Goal: Information Seeking & Learning: Check status

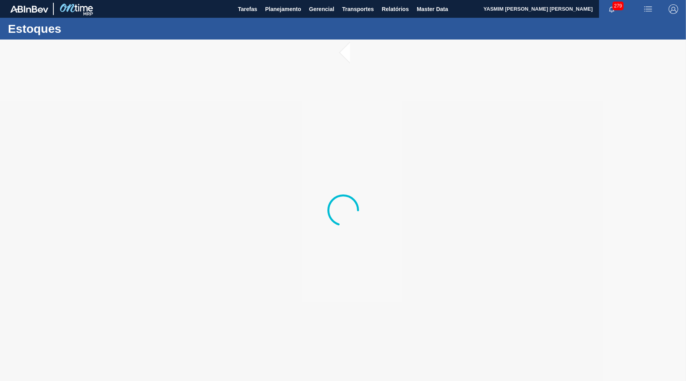
click at [576, 92] on div at bounding box center [343, 210] width 686 height 341
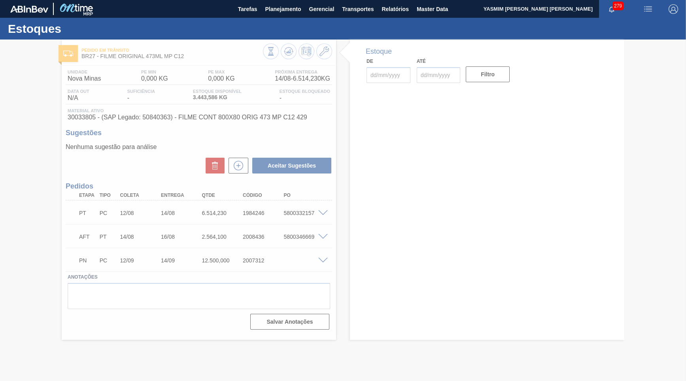
type input "[DATE]"
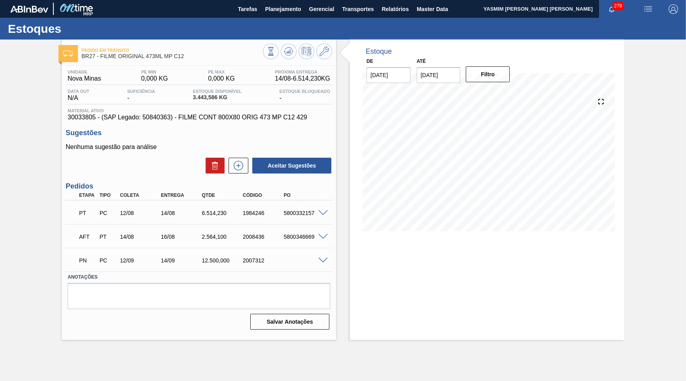
click at [294, 21] on div "Estoques" at bounding box center [343, 29] width 686 height 22
click at [285, 14] on button "Planejamento" at bounding box center [283, 9] width 44 height 18
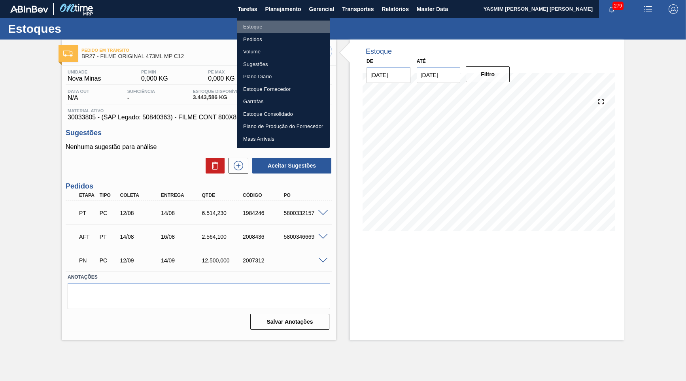
click at [275, 24] on li "Estoque" at bounding box center [283, 27] width 93 height 13
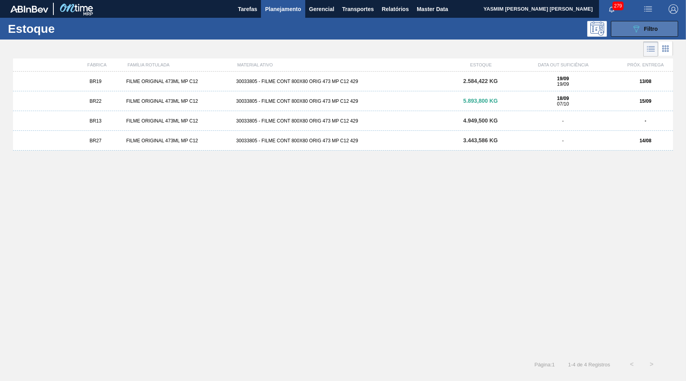
click at [639, 26] on icon "089F7B8B-B2A5-4AFE-B5C0-19BA573D28AC" at bounding box center [635, 28] width 9 height 9
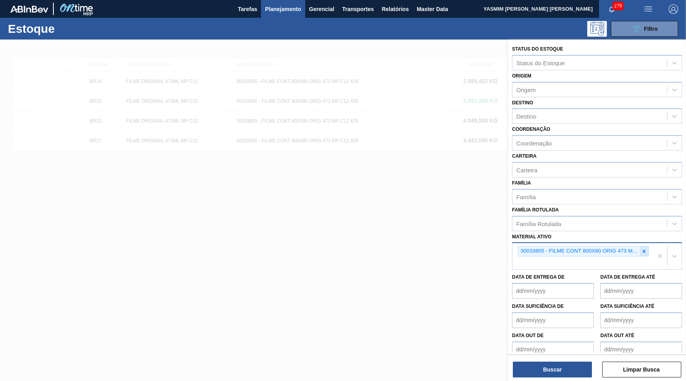
click at [645, 249] on icon at bounding box center [644, 252] width 6 height 6
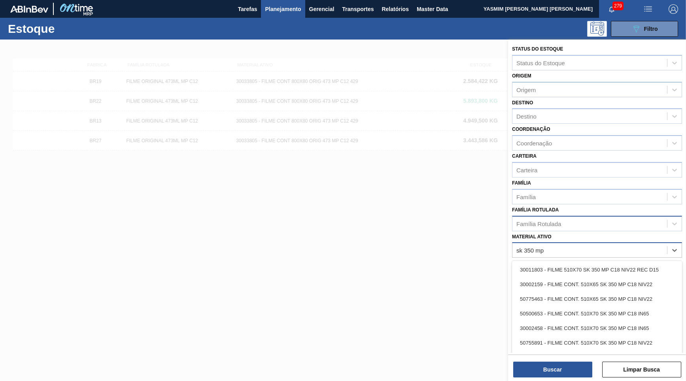
type ativo "sk 350 mp"
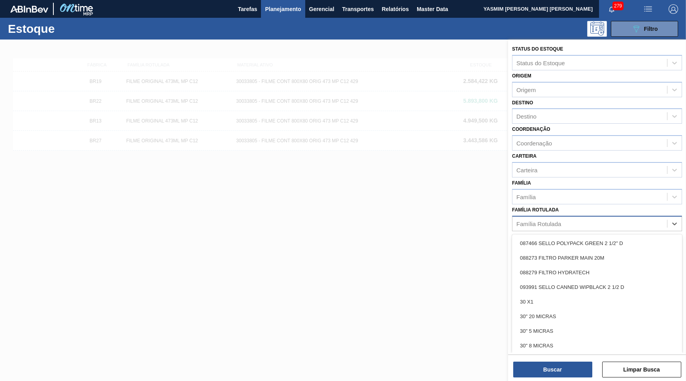
click at [561, 218] on div "Família Rotulada" at bounding box center [589, 223] width 155 height 11
type Rotulada "sk 350"
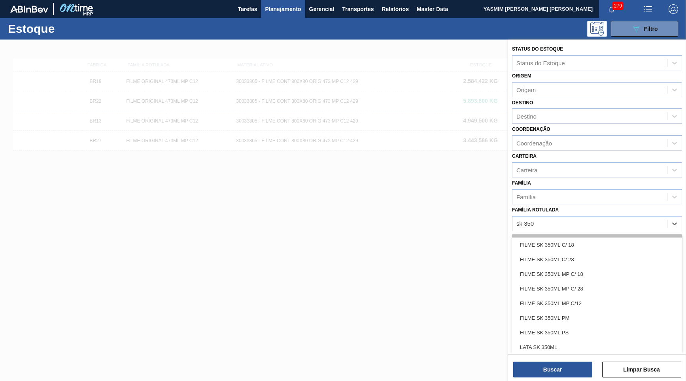
scroll to position [75, 0]
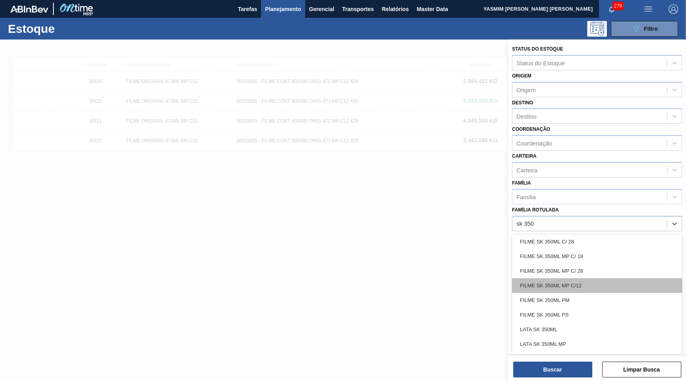
click at [578, 278] on div "FILME SK 350ML MP C/12" at bounding box center [597, 285] width 170 height 15
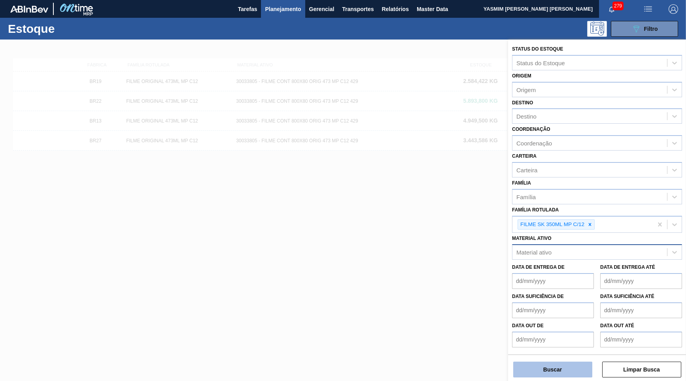
click at [541, 368] on button "Buscar" at bounding box center [552, 370] width 79 height 16
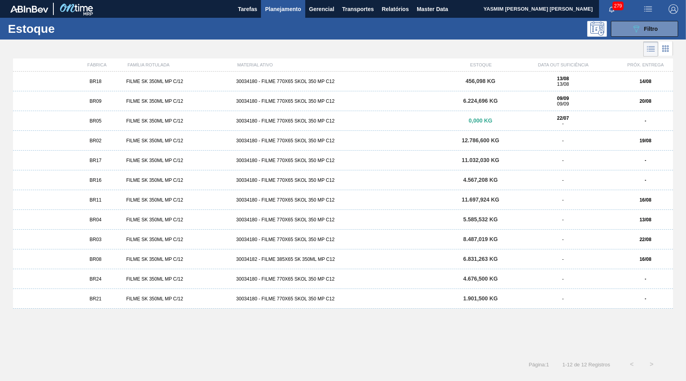
click at [176, 80] on div "FILME SK 350ML MP C/12" at bounding box center [178, 82] width 110 height 6
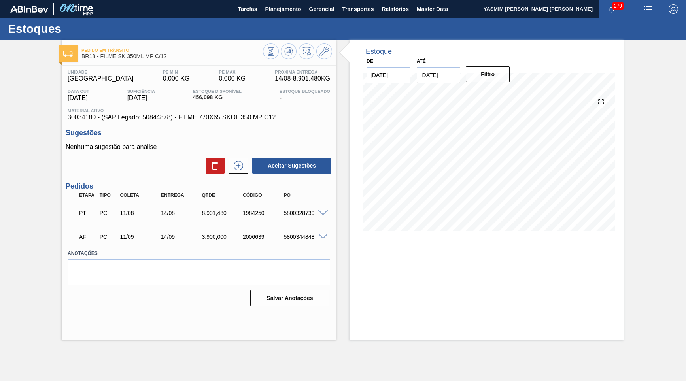
click at [324, 211] on span at bounding box center [322, 213] width 9 height 6
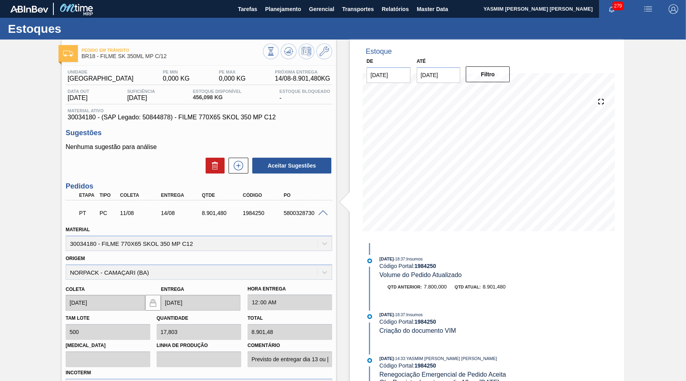
click at [328, 213] on div at bounding box center [324, 212] width 16 height 6
click at [324, 211] on span at bounding box center [322, 213] width 9 height 6
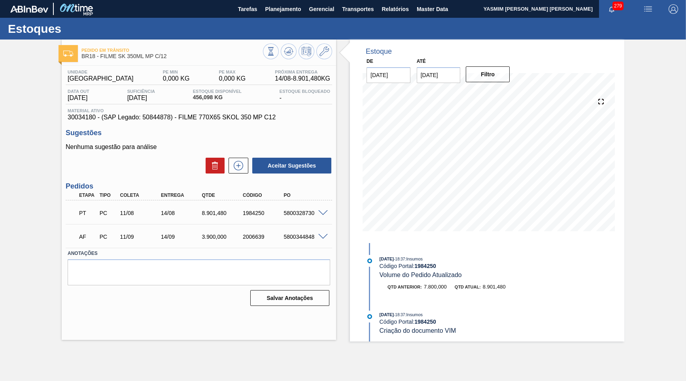
click at [405, 257] on span "- 18:37" at bounding box center [399, 259] width 11 height 4
click at [315, 212] on div "5800328730" at bounding box center [304, 213] width 45 height 6
click at [321, 212] on span at bounding box center [322, 213] width 9 height 6
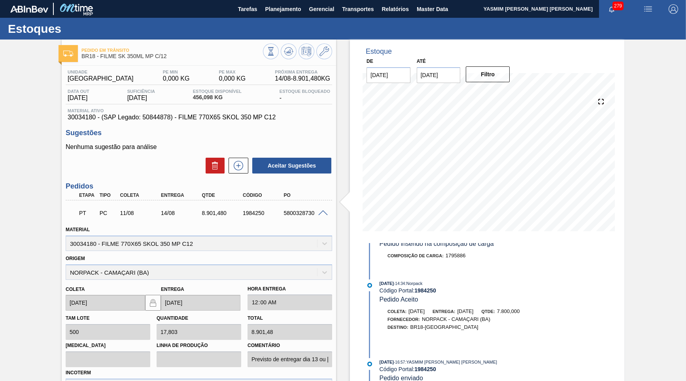
scroll to position [113, 0]
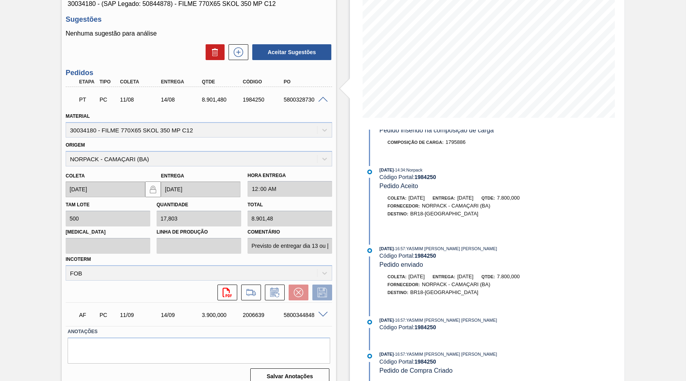
click at [392, 352] on span "[DATE]" at bounding box center [386, 354] width 14 height 5
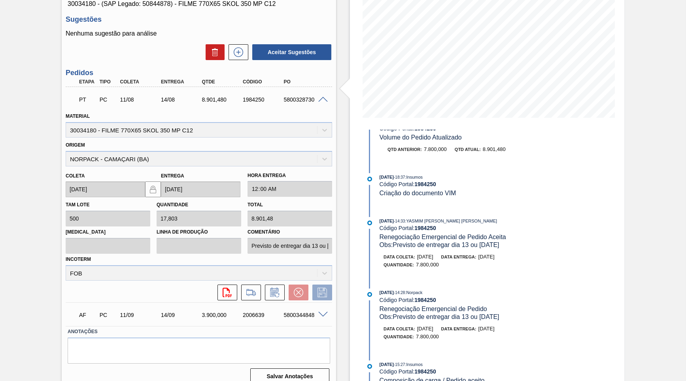
scroll to position [0, 0]
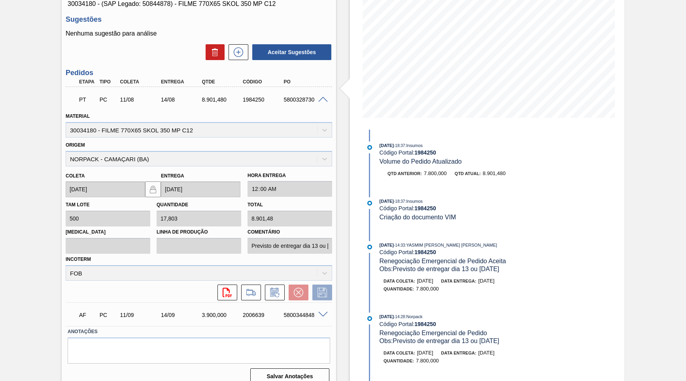
click at [590, 194] on div "Estoque De [DATE] Até [DATE] Filtro [DATE] 18:37 : Insumos Código Portal: 19842…" at bounding box center [487, 158] width 274 height 465
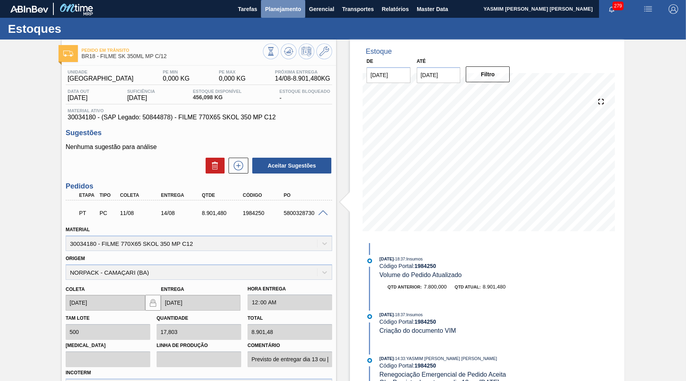
click at [272, 11] on span "Planejamento" at bounding box center [283, 8] width 36 height 9
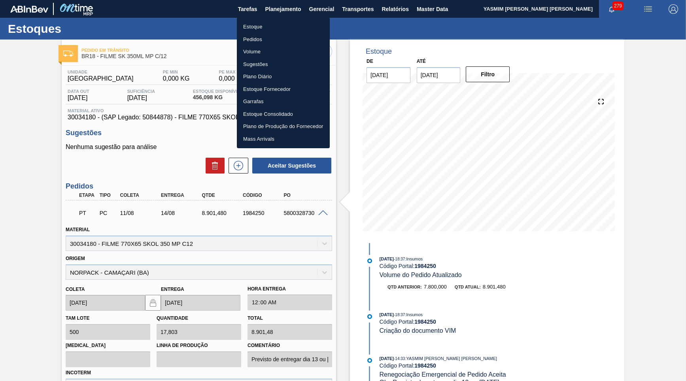
click at [266, 23] on li "Estoque" at bounding box center [283, 27] width 93 height 13
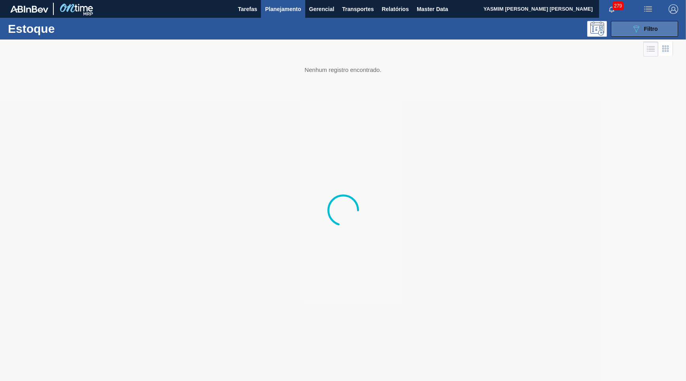
click at [630, 31] on button "089F7B8B-B2A5-4AFE-B5C0-19BA573D28AC Filtro" at bounding box center [644, 29] width 67 height 16
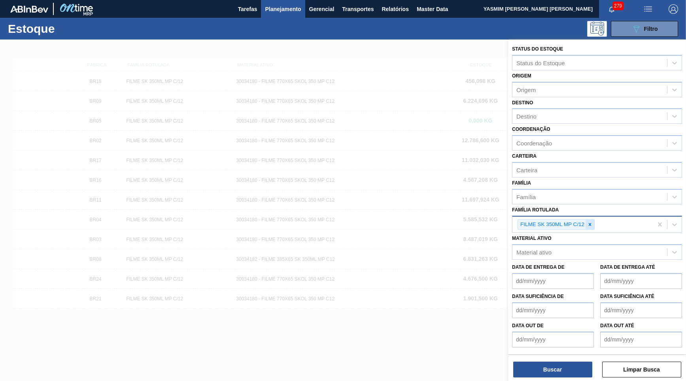
click at [589, 222] on icon at bounding box center [590, 225] width 6 height 6
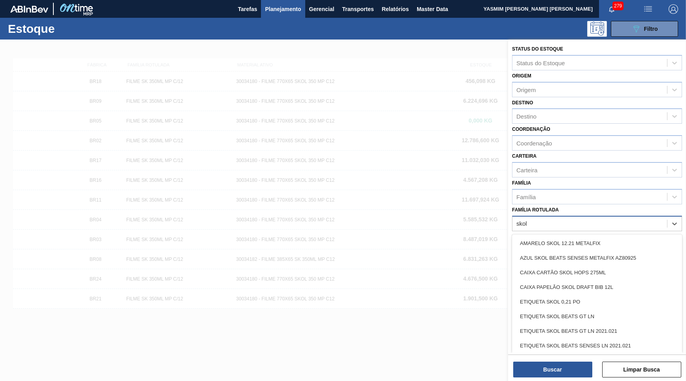
type Rotulada "skol"
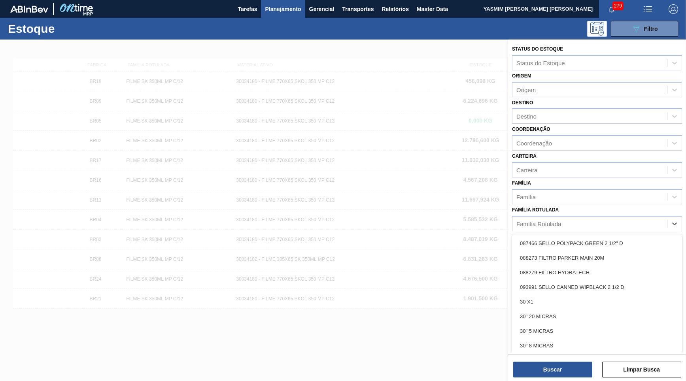
click at [573, 218] on div "Família Rotulada" at bounding box center [589, 223] width 155 height 11
type Rotulada "sk 350"
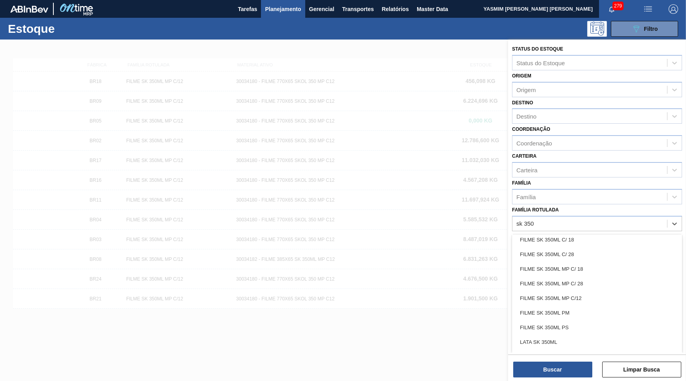
scroll to position [62, 0]
click at [583, 290] on div "FILME SK 350ML MP C/12" at bounding box center [597, 297] width 170 height 15
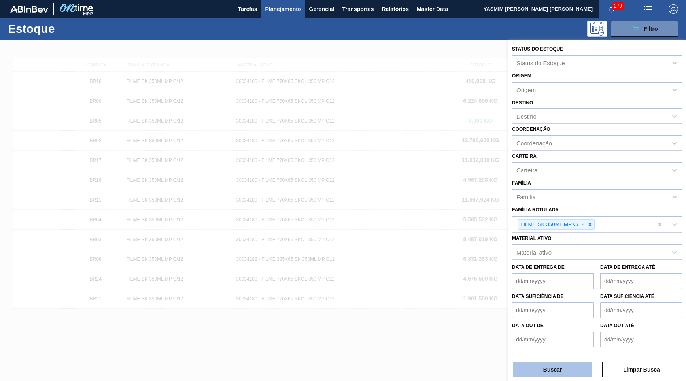
click at [552, 368] on button "Buscar" at bounding box center [552, 370] width 79 height 16
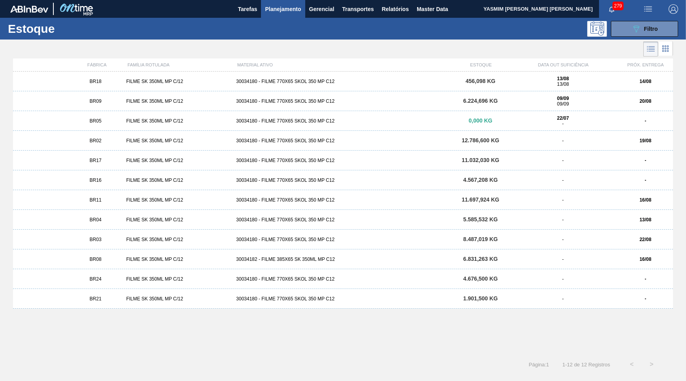
click at [260, 328] on div "BR18 FILME SK 350ML MP C/12 30034180 - FILME 770X65 SKOL 350 MP C12 456,098 KG …" at bounding box center [343, 211] width 660 height 278
click at [156, 80] on div "FILME SK 350ML MP C/12" at bounding box center [178, 82] width 110 height 6
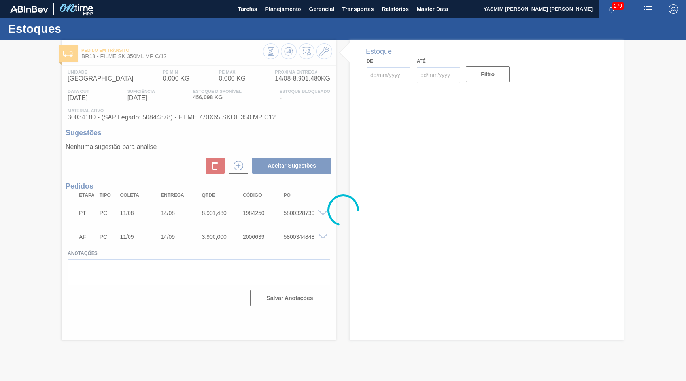
type input "[DATE]"
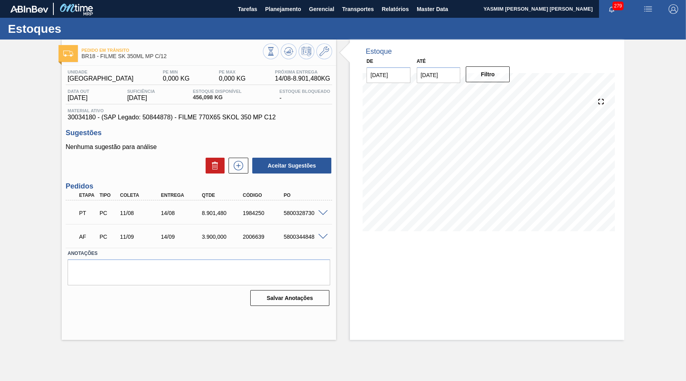
click at [325, 237] on span at bounding box center [322, 237] width 9 height 6
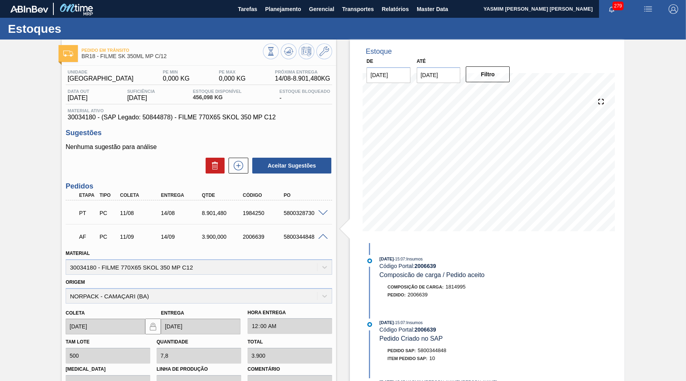
click at [325, 237] on span at bounding box center [322, 237] width 9 height 6
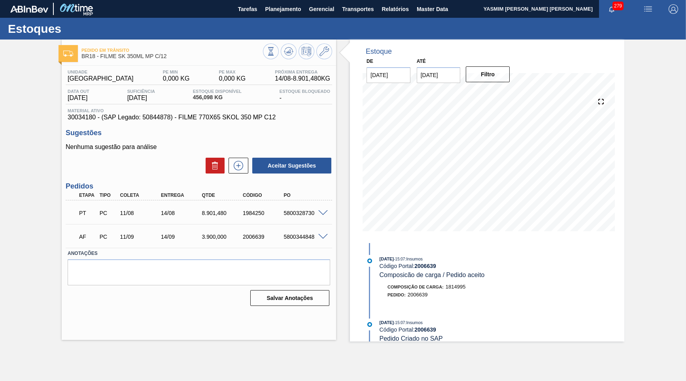
click at [585, 336] on div "Estoque De [DATE] Até [DATE] Filtro 13/08 Projeção de Estoque -1,886.757 [DOMAI…" at bounding box center [487, 191] width 274 height 302
click at [280, 4] on span "Planejamento" at bounding box center [283, 8] width 36 height 9
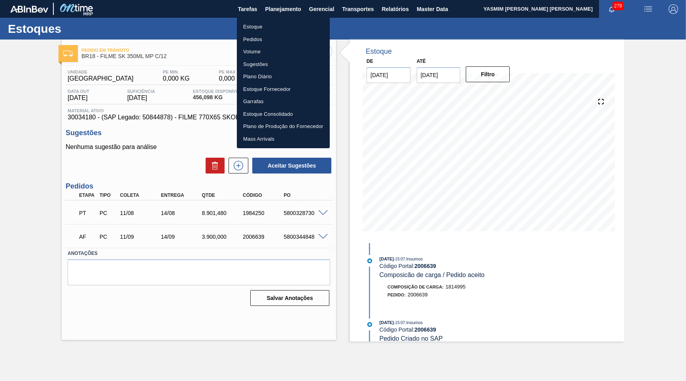
click at [276, 26] on li "Estoque" at bounding box center [283, 27] width 93 height 13
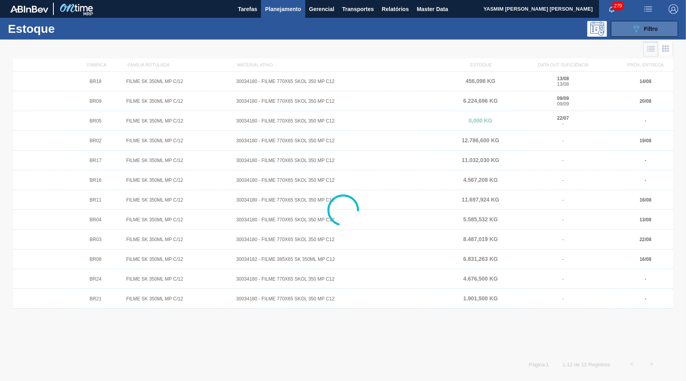
click at [636, 29] on icon "089F7B8B-B2A5-4AFE-B5C0-19BA573D28AC" at bounding box center [635, 28] width 9 height 9
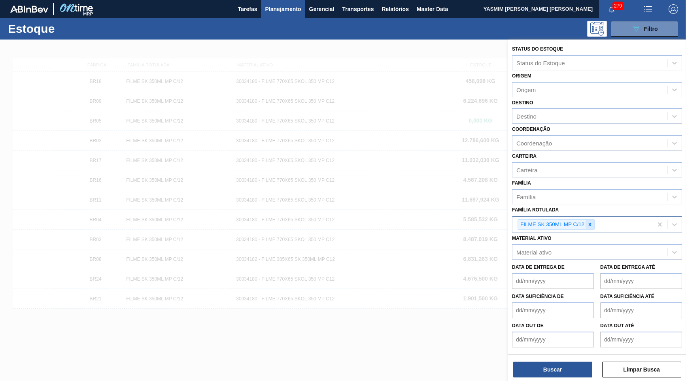
click at [592, 222] on icon at bounding box center [590, 225] width 6 height 6
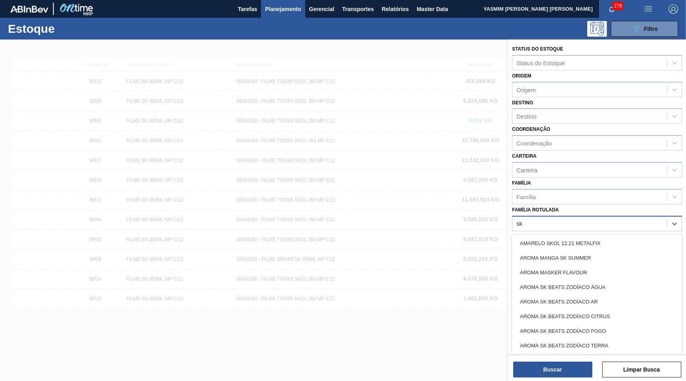
type Rotulada "sk 350"
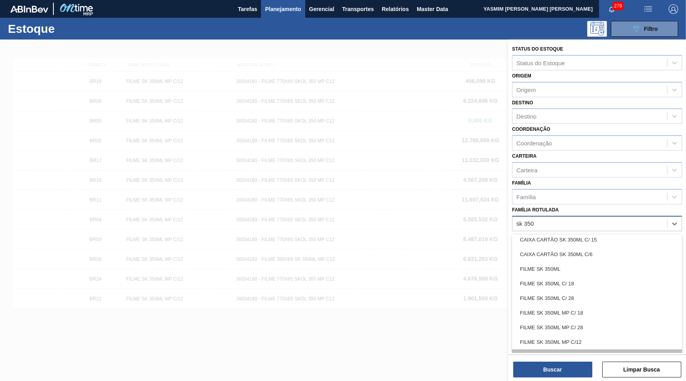
scroll to position [8, 0]
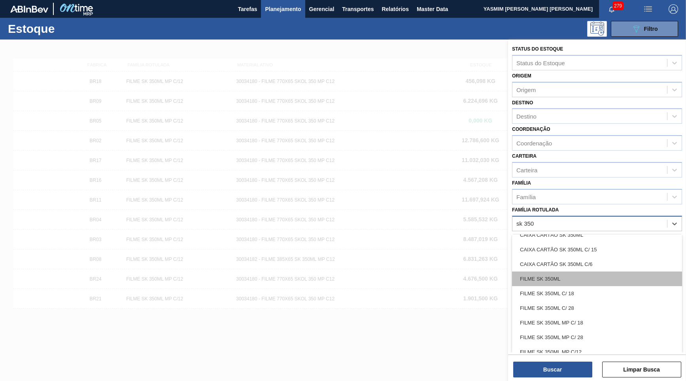
click at [560, 272] on div "FILME SK 350ML" at bounding box center [597, 279] width 170 height 15
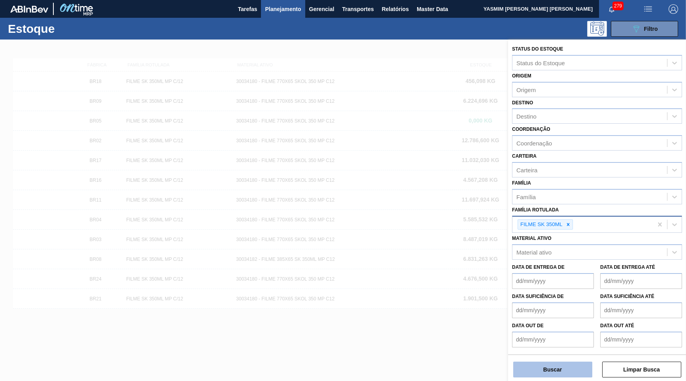
click at [525, 366] on button "Buscar" at bounding box center [552, 370] width 79 height 16
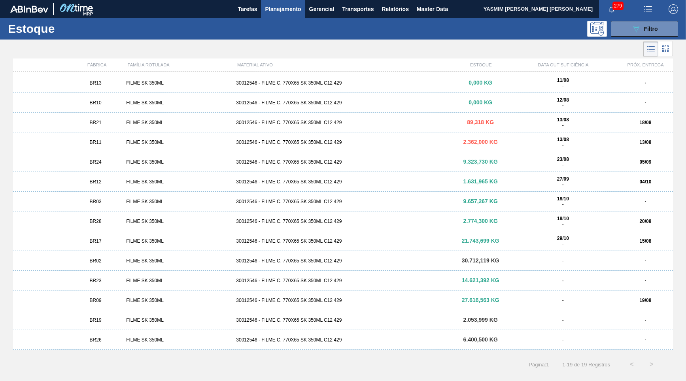
scroll to position [0, 0]
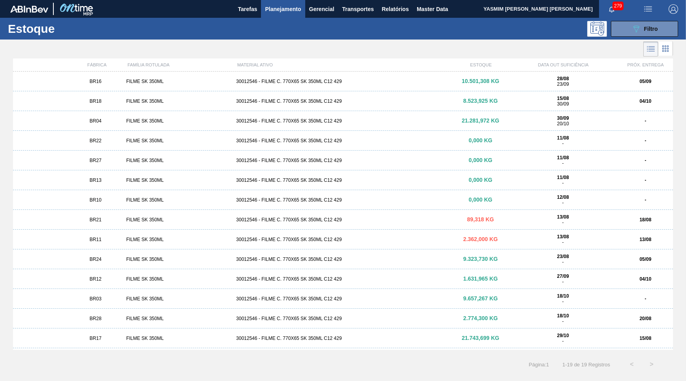
click at [152, 101] on div "FILME SK 350ML" at bounding box center [178, 101] width 110 height 6
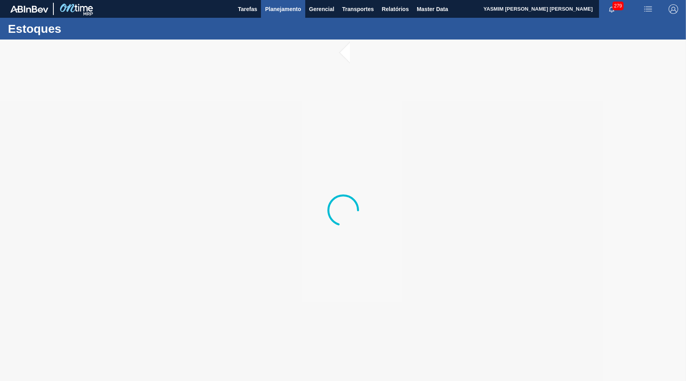
click at [281, 10] on span "Planejamento" at bounding box center [283, 8] width 36 height 9
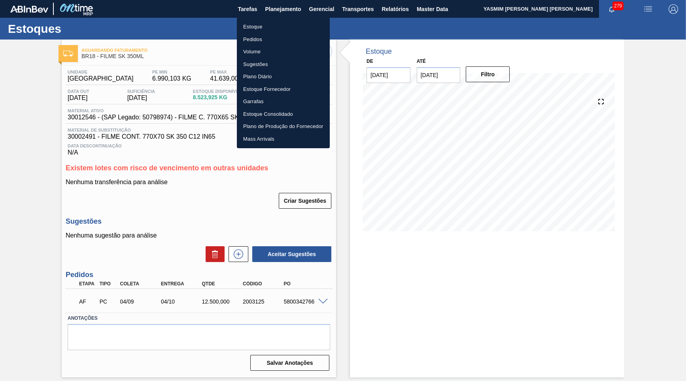
click at [273, 25] on li "Estoque" at bounding box center [283, 27] width 93 height 13
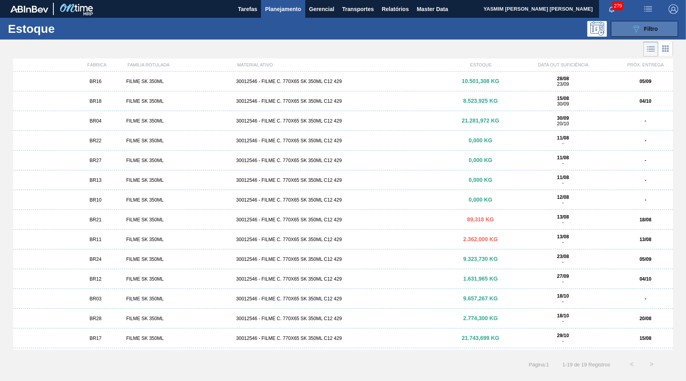
click at [632, 31] on icon "089F7B8B-B2A5-4AFE-B5C0-19BA573D28AC" at bounding box center [635, 28] width 9 height 9
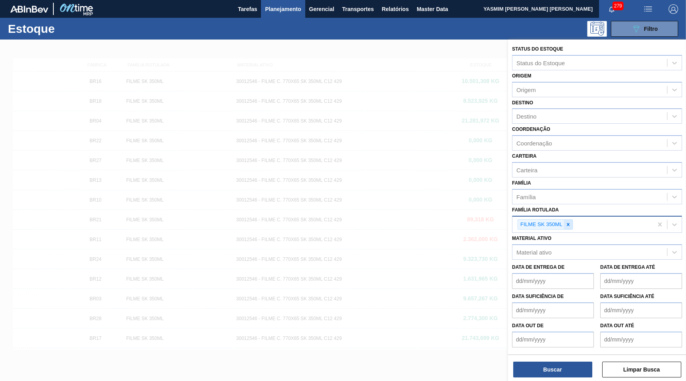
click at [570, 220] on div at bounding box center [568, 225] width 9 height 10
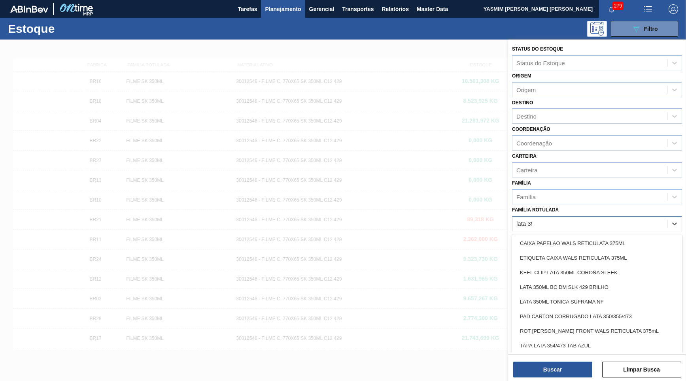
type Rotulada "lata 350"
type Rotulada "sk 350"
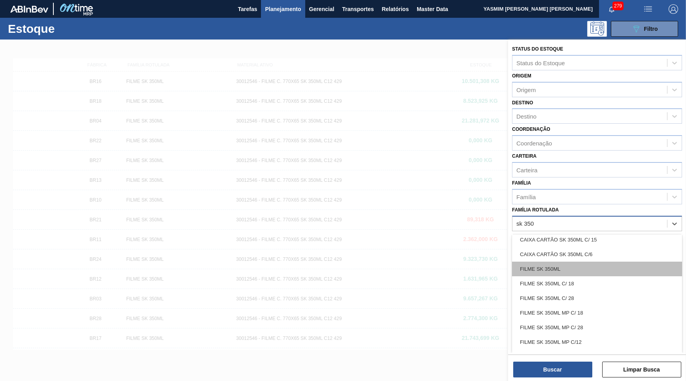
scroll to position [75, 0]
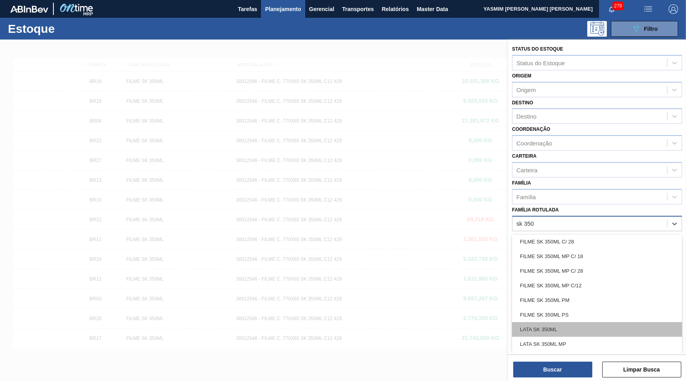
click at [552, 322] on div "LATA SK 350ML" at bounding box center [597, 329] width 170 height 15
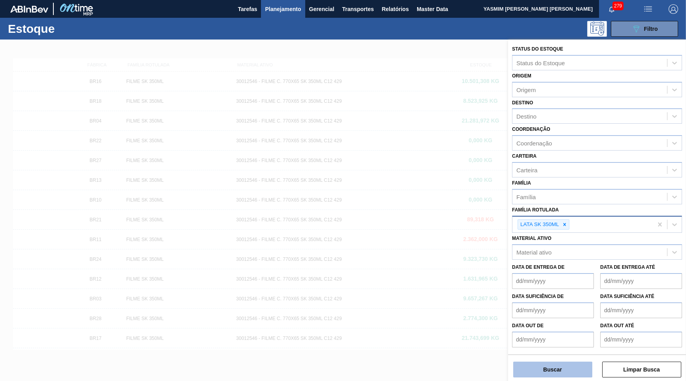
click at [541, 370] on button "Buscar" at bounding box center [552, 370] width 79 height 16
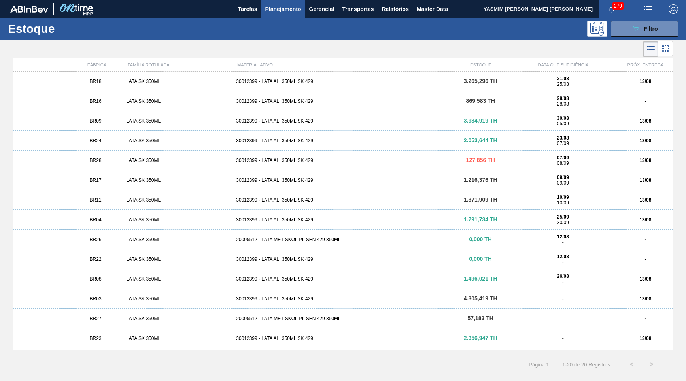
click at [157, 72] on div "BR18 LATA SK 350ML 30012399 - LATA AL. 350ML SK 429 3.265,296 TH 21/08 25/08 13…" at bounding box center [343, 82] width 660 height 20
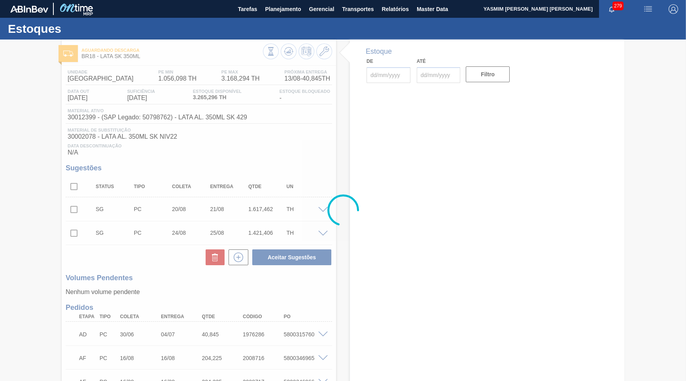
type input "[DATE]"
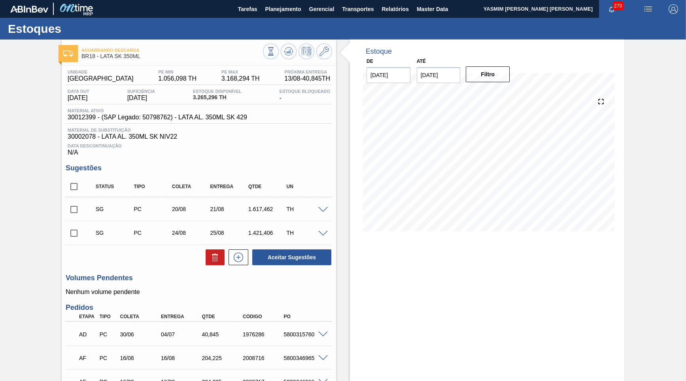
click at [203, 92] on span "Estoque Disponível" at bounding box center [217, 91] width 49 height 5
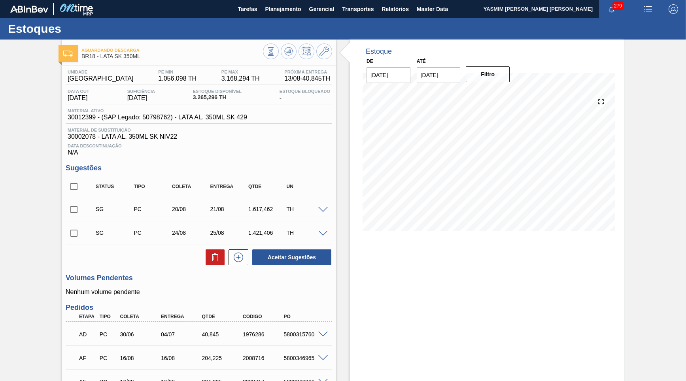
click at [268, 124] on div "Unidade Pernambuco PE MIN 1.056,098 TH PE MAX 3.168,294 TH Próxima Entrega 13/0…" at bounding box center [199, 113] width 266 height 87
